Goal: Communication & Community: Share content

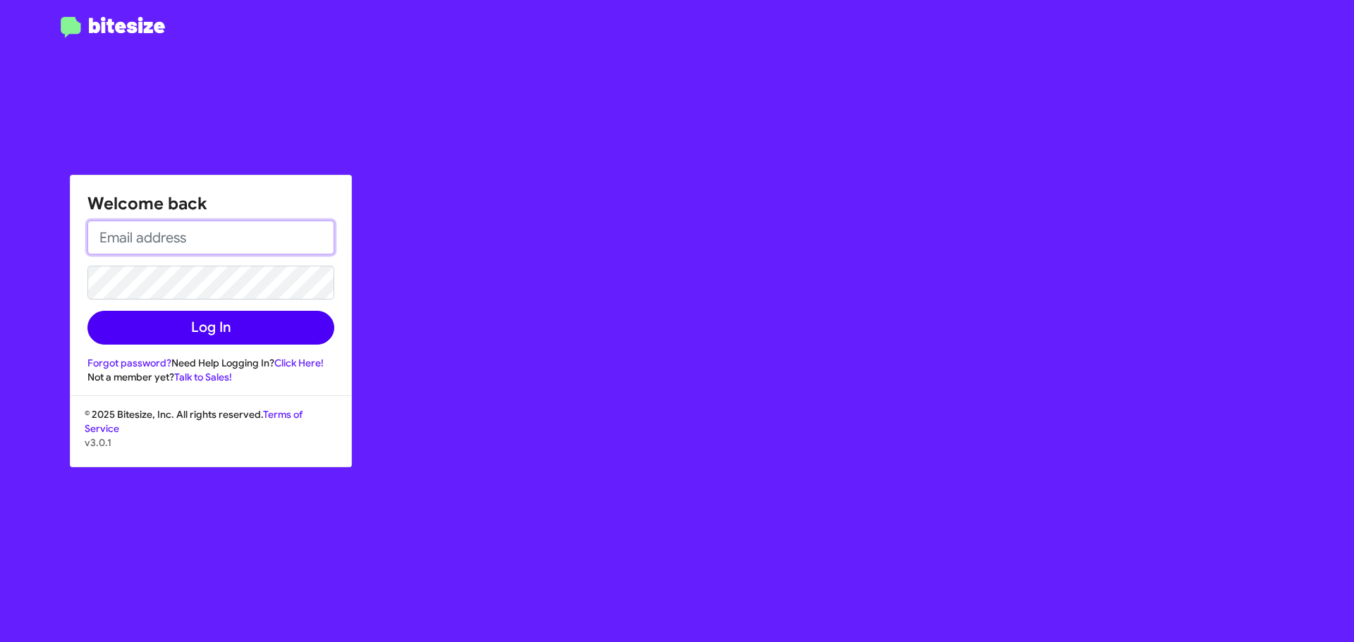
type input "[EMAIL_ADDRESS][DOMAIN_NAME]"
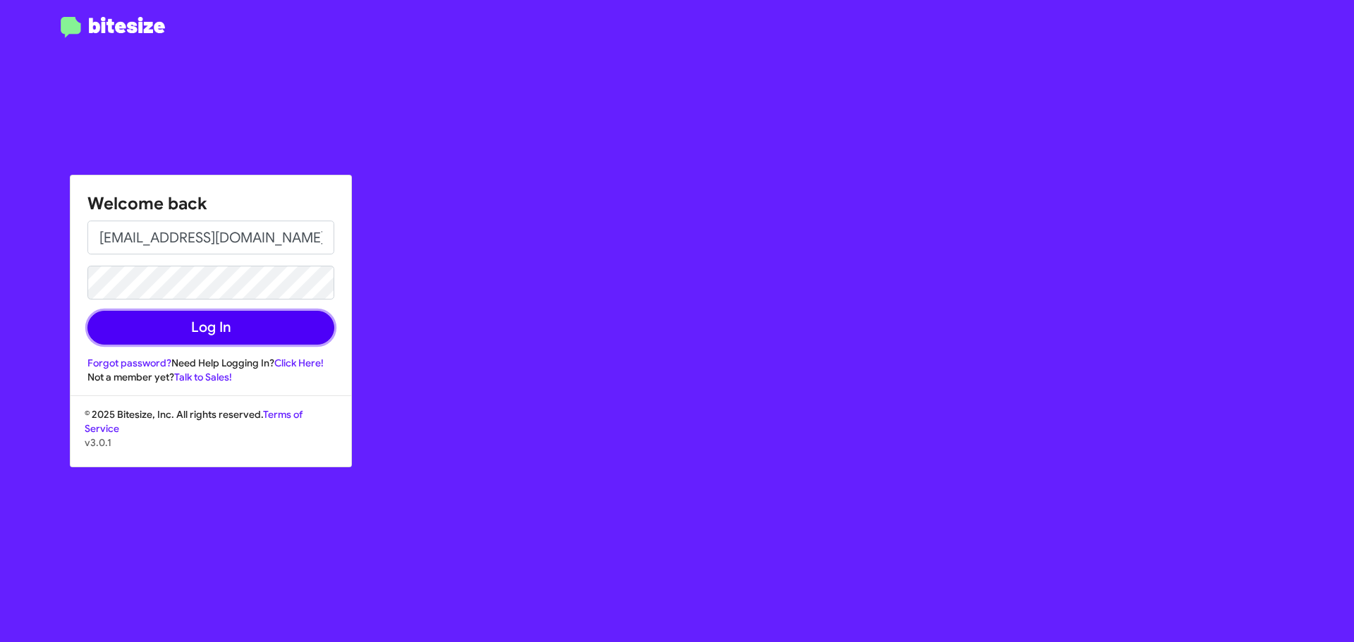
click at [125, 329] on button "Log In" at bounding box center [210, 328] width 247 height 34
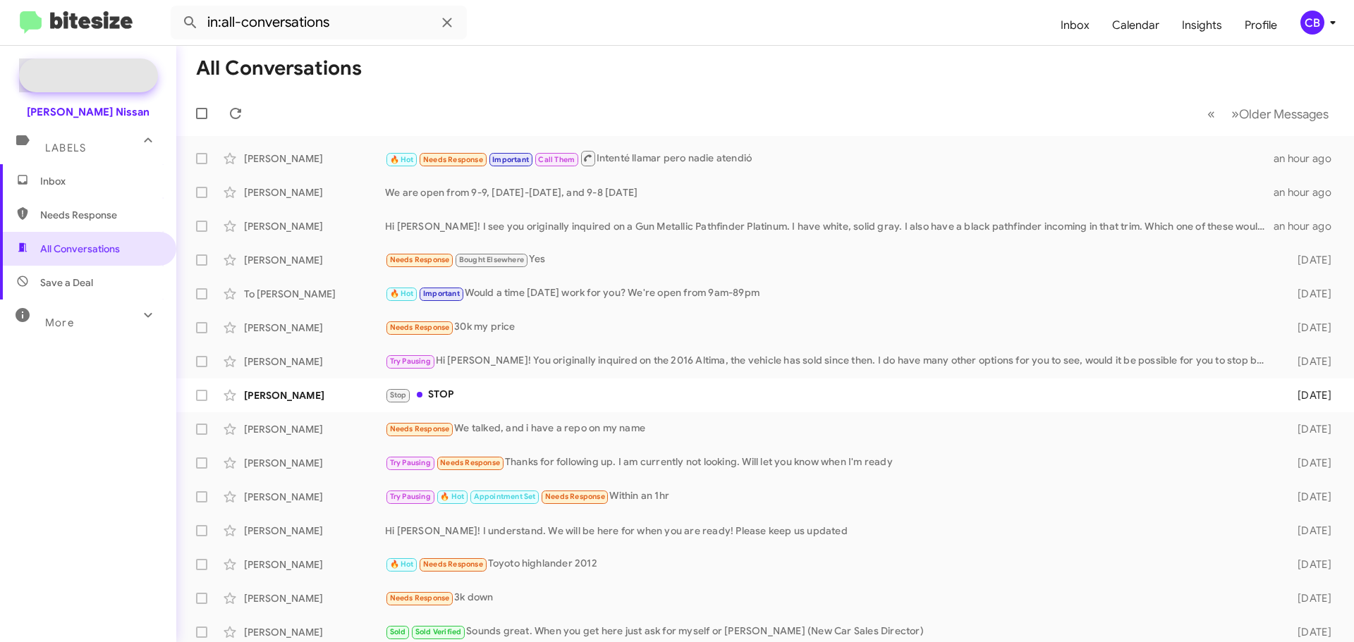
click at [84, 75] on span "Special Campaign" at bounding box center [103, 75] width 85 height 14
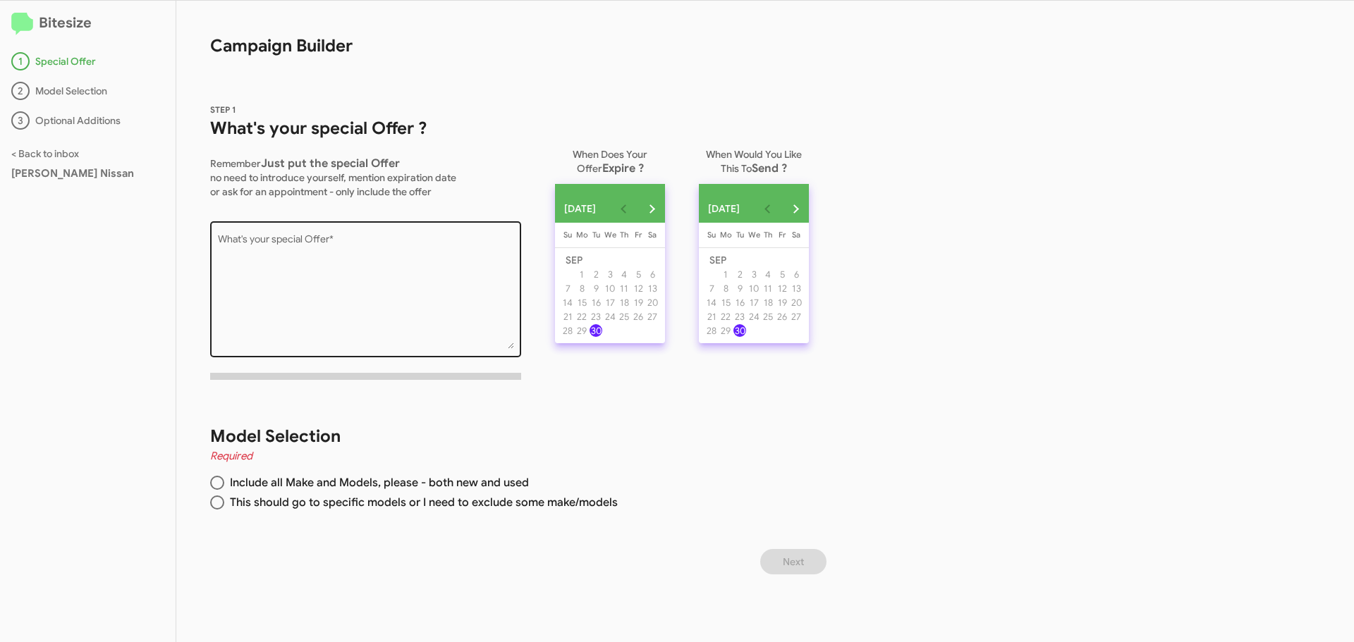
click at [327, 257] on textarea "What's your special Offer *" at bounding box center [366, 292] width 296 height 114
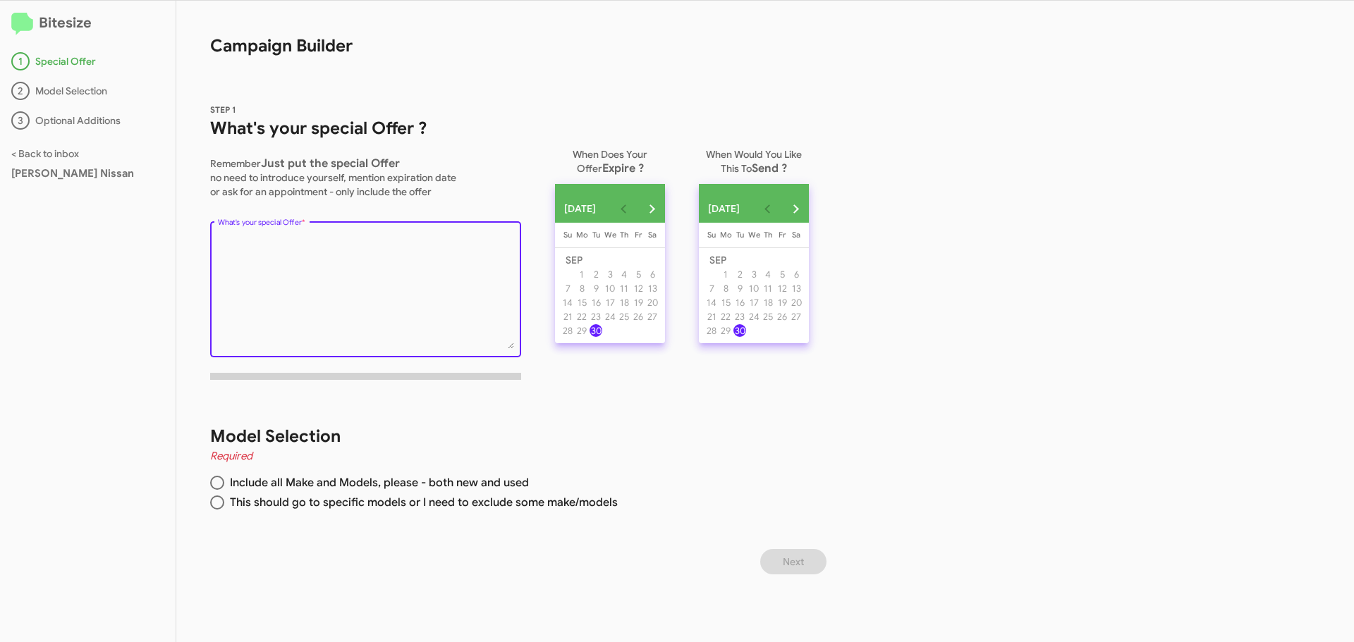
paste textarea "The season for a new ride is here! Drive any new Nissan now with NO PAYMENTS un…"
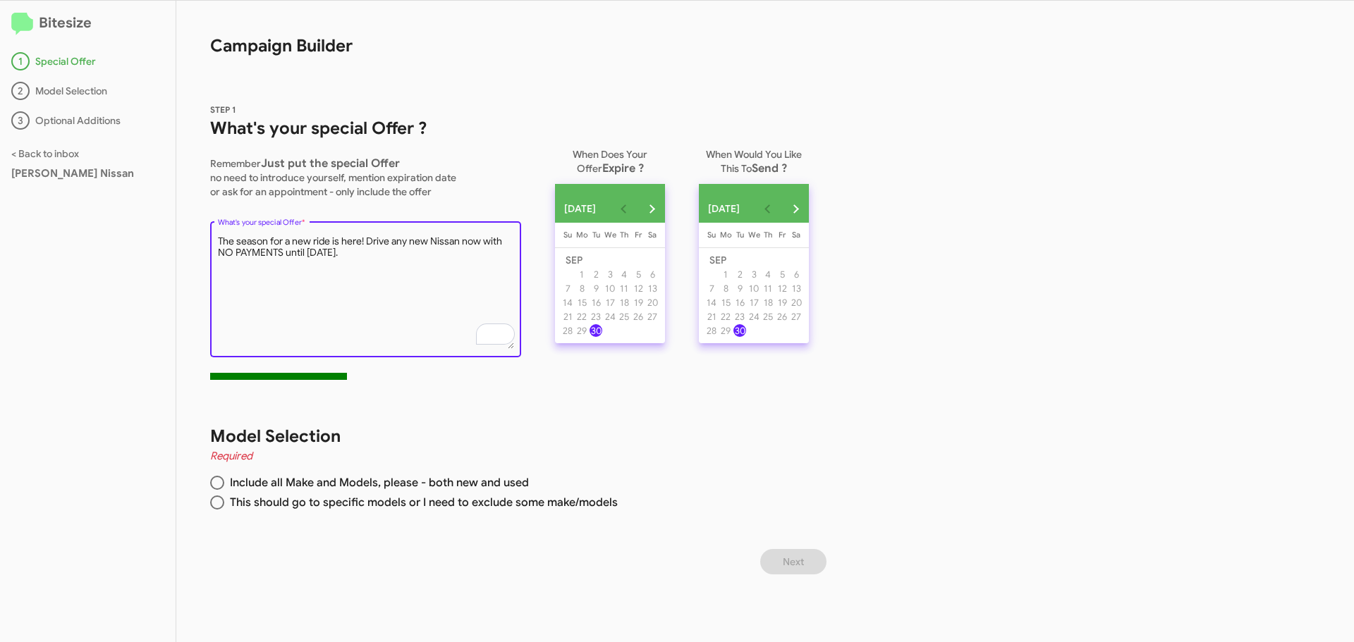
paste textarea "Don’t wait—set your appointment now"
click at [331, 255] on textarea "What's your special Offer *" at bounding box center [366, 292] width 296 height 114
type textarea "The season for a new ride is here! Drive any new Nissan now with NO PAYMENTS un…"
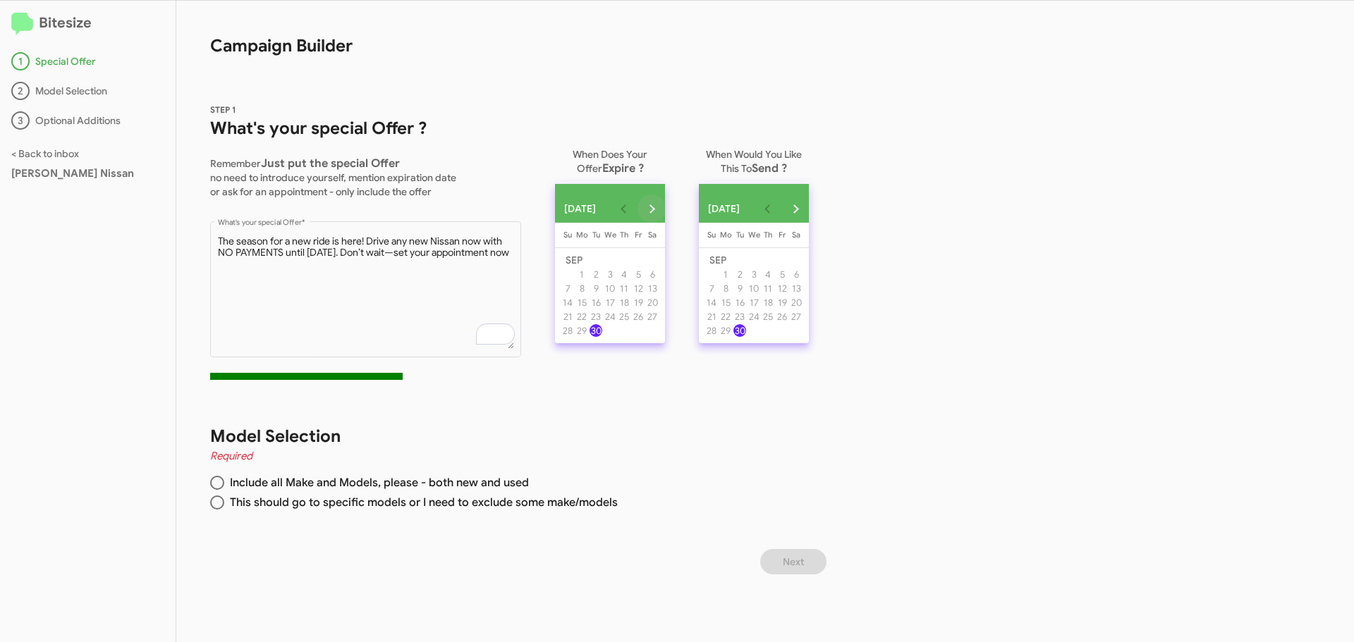
click at [664, 204] on button "Next month" at bounding box center [651, 209] width 28 height 28
click at [659, 260] on div "4" at bounding box center [652, 260] width 13 height 13
click at [682, 392] on div "Model Selection Required Include all Make and Models, please - both new and use…" at bounding box center [504, 470] width 656 height 158
click at [219, 505] on span at bounding box center [217, 503] width 14 height 14
click at [219, 505] on input "This should go to specific models or I need to exclude some make/models" at bounding box center [217, 503] width 14 height 14
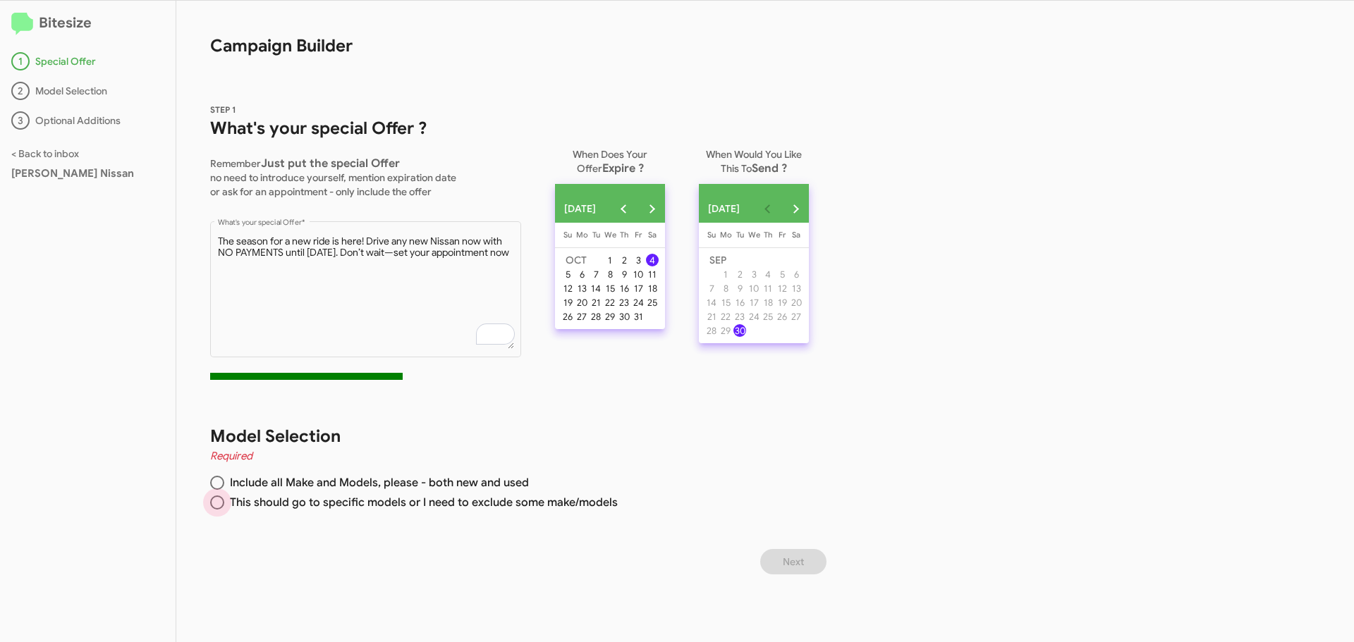
radio input "true"
click at [777, 563] on button "Next" at bounding box center [793, 561] width 66 height 25
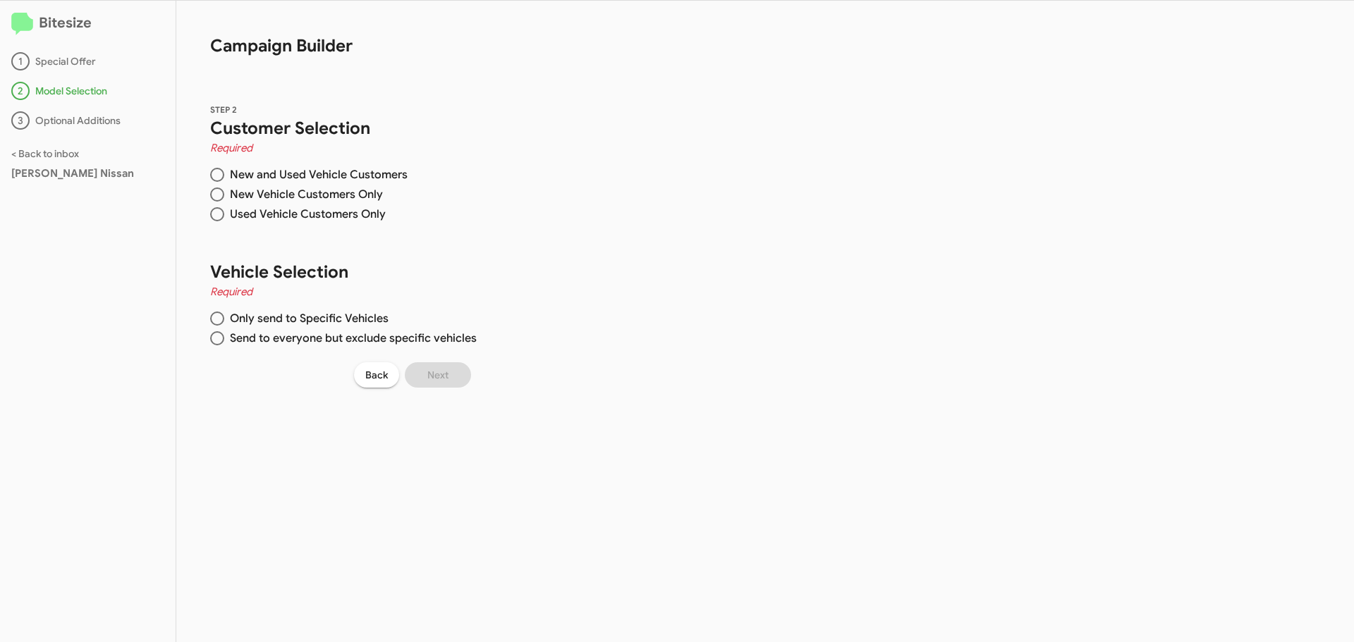
click at [214, 198] on span at bounding box center [217, 195] width 14 height 14
click at [214, 198] on input "New Vehicle Customers Only" at bounding box center [217, 195] width 14 height 14
radio input "true"
click at [214, 339] on span at bounding box center [217, 338] width 14 height 14
click at [214, 339] on input "Send to everyone but exclude specific vehicles" at bounding box center [217, 338] width 14 height 14
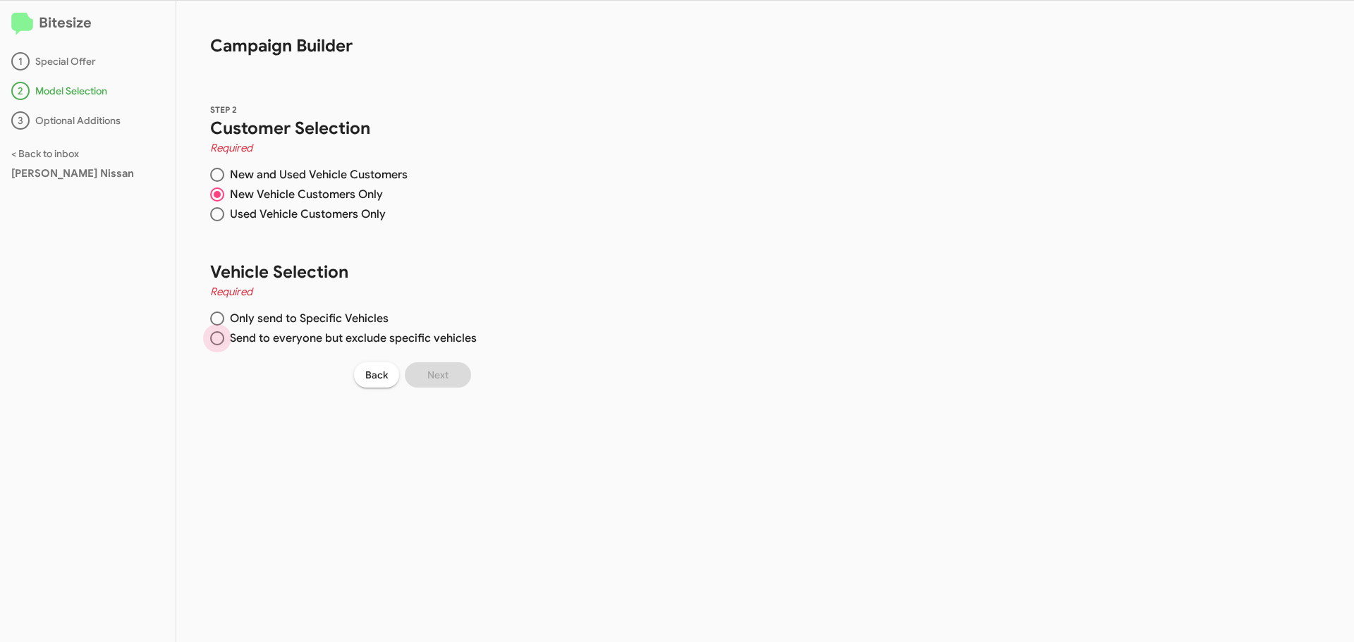
radio input "true"
click at [374, 317] on span "Only send to Specific Vehicles" at bounding box center [306, 319] width 164 height 14
click at [224, 317] on input "Only send to Specific Vehicles" at bounding box center [217, 319] width 14 height 14
radio input "true"
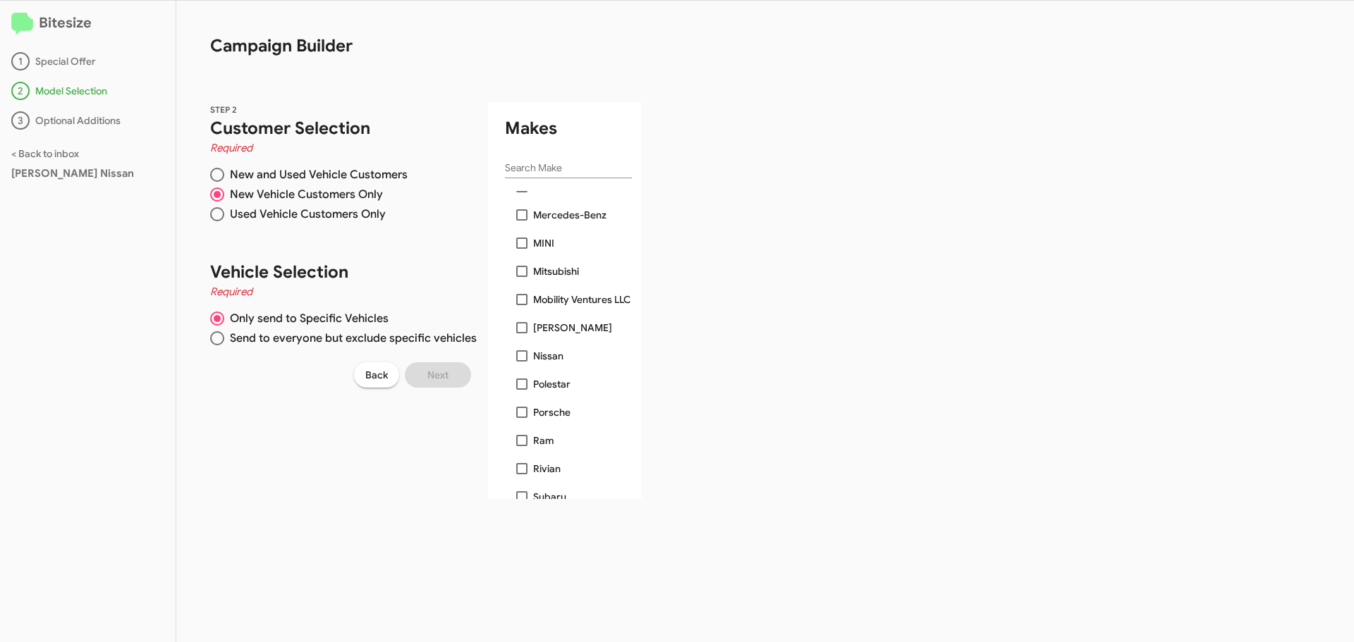
click at [517, 353] on span at bounding box center [521, 355] width 11 height 11
click at [521, 362] on input "Nissan" at bounding box center [521, 362] width 1 height 1
checkbox input "true"
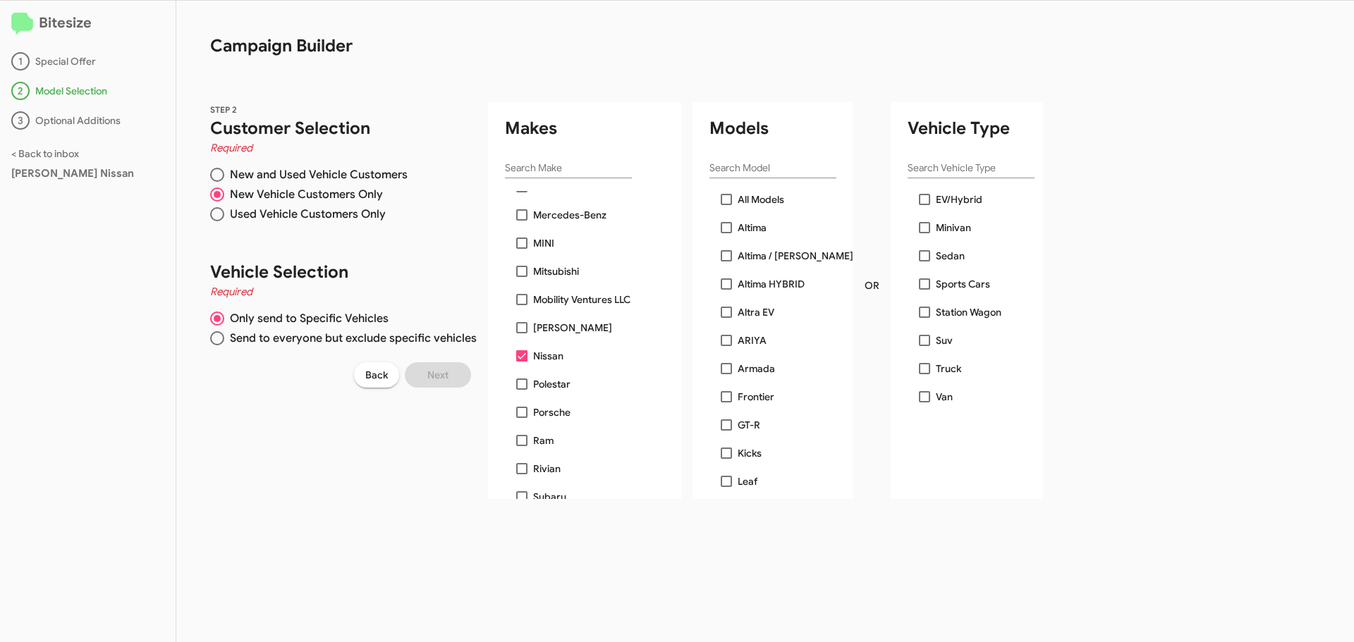
click at [393, 460] on div "STEP 2 Customer Selection Required New and Used Vehicle Customers New Vehicle C…" at bounding box center [585, 283] width 818 height 431
click at [721, 197] on span at bounding box center [726, 199] width 11 height 11
click at [725, 205] on input "All Models" at bounding box center [725, 205] width 1 height 1
click at [721, 198] on span at bounding box center [726, 199] width 11 height 11
click at [725, 205] on input "All Models" at bounding box center [725, 205] width 1 height 1
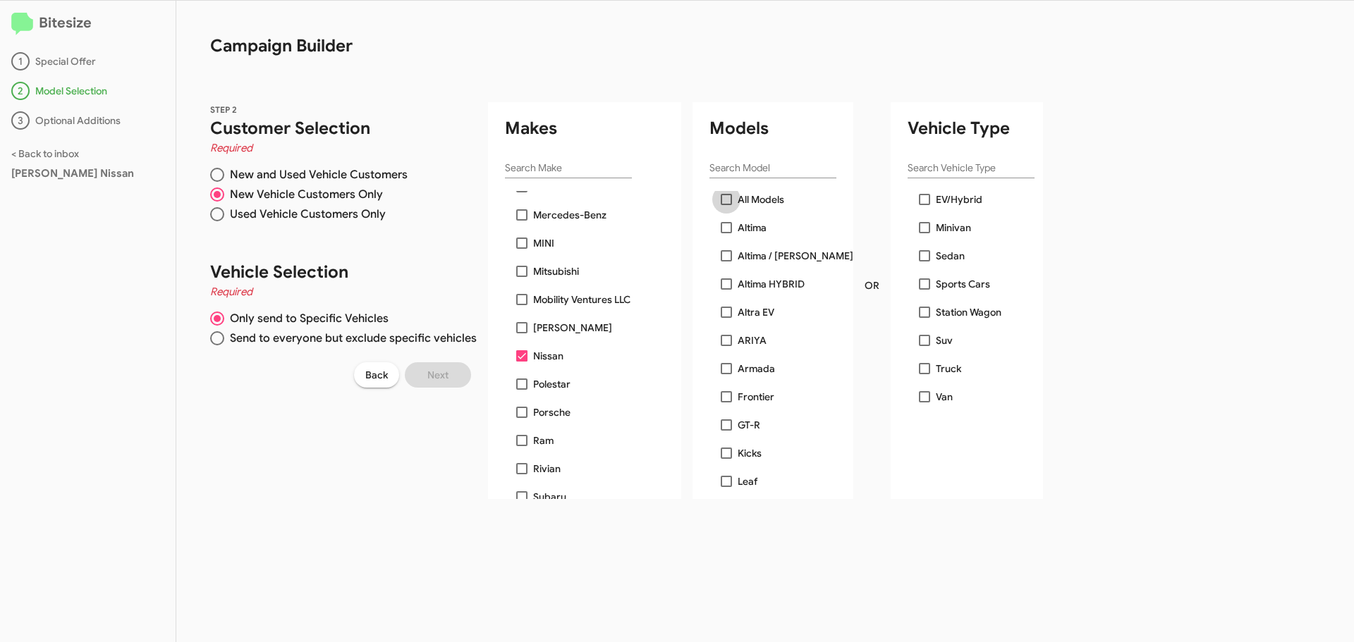
click at [721, 205] on label "All Models" at bounding box center [752, 199] width 63 height 17
click at [725, 205] on input "All Models" at bounding box center [725, 205] width 1 height 1
checkbox input "true"
click at [721, 431] on label "GT-R" at bounding box center [740, 425] width 39 height 17
click at [433, 376] on span "Next" at bounding box center [437, 374] width 21 height 25
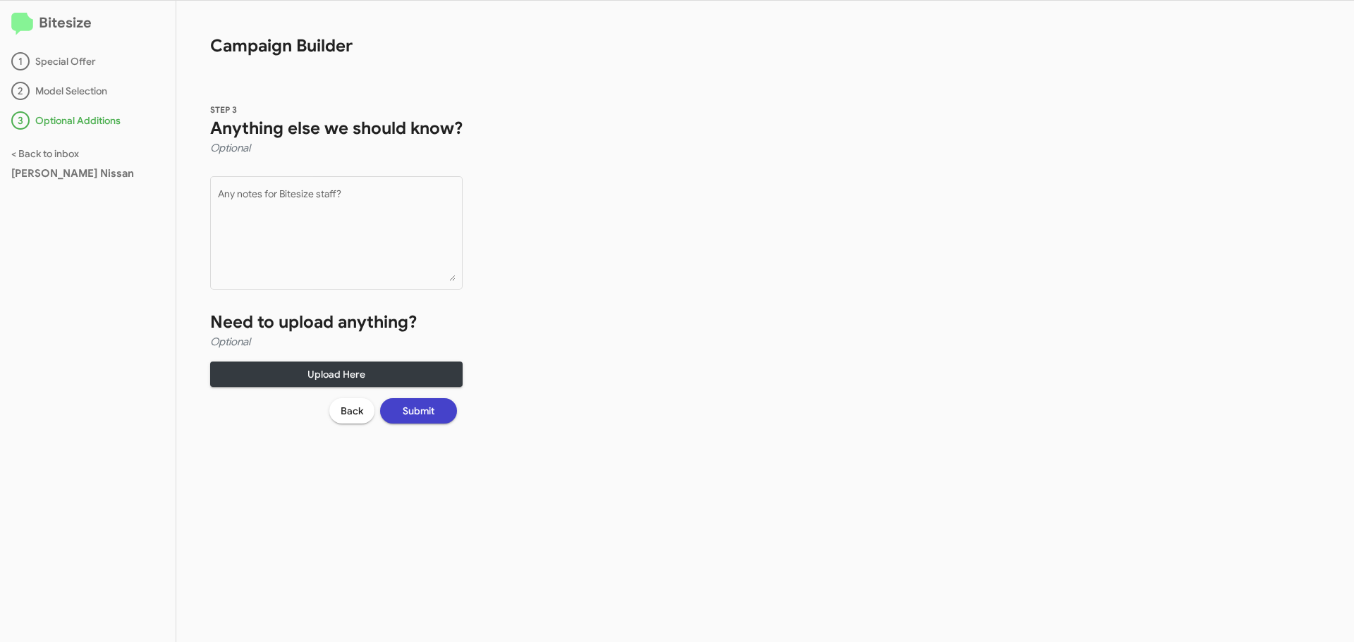
click at [429, 410] on span "Submit" at bounding box center [419, 410] width 32 height 25
